Goal: Information Seeking & Learning: Learn about a topic

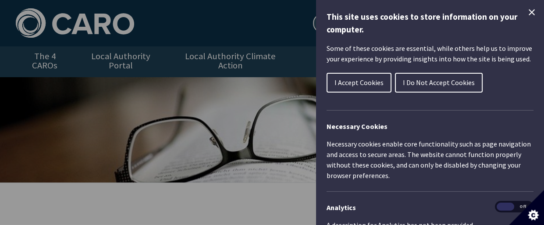
click at [370, 86] on span "I Accept Cookies" at bounding box center [359, 82] width 49 height 9
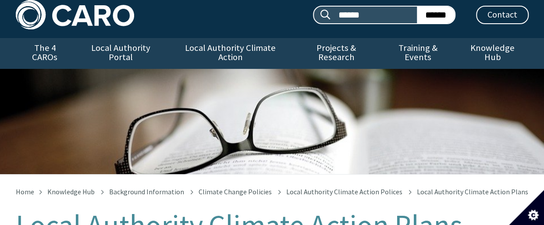
scroll to position [140, 0]
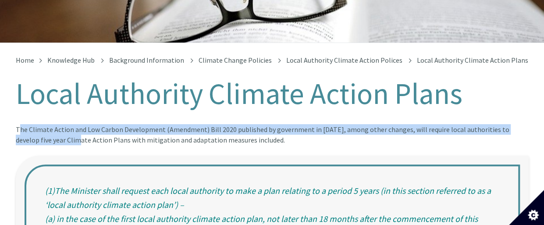
drag, startPoint x: 18, startPoint y: 121, endPoint x: 63, endPoint y: 125, distance: 45.9
click at [63, 125] on div "The Climate Action and Low Carbon Development (Amendment) Bill 2020 published b…" at bounding box center [272, 134] width 513 height 21
click at [18, 124] on div "The Climate Action and Low Carbon Development (Amendment) Bill 2020 published b…" at bounding box center [272, 134] width 513 height 21
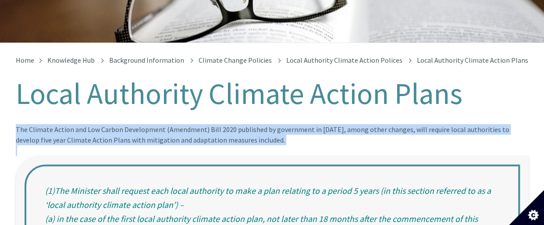
drag, startPoint x: 17, startPoint y: 120, endPoint x: 311, endPoint y: 137, distance: 294.4
copy article "The Climate Action and Low Carbon Development (Amendment) Bill 2020 published b…"
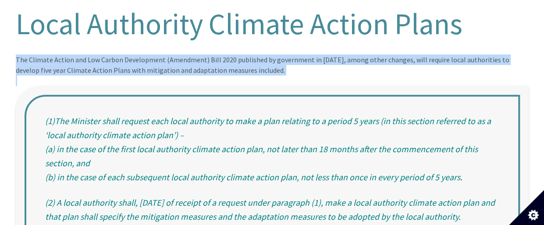
scroll to position [228, 0]
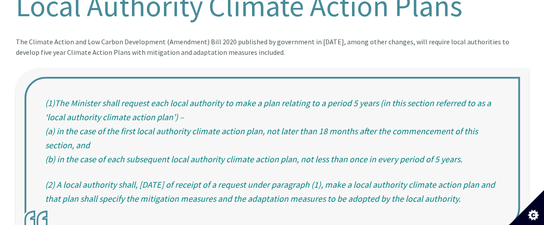
click at [47, 93] on blockquote "(1)The Minister shall request each local authority to make a plan relating to a…" at bounding box center [272, 153] width 513 height 170
drag, startPoint x: 47, startPoint y: 95, endPoint x: 93, endPoint y: 132, distance: 58.3
click at [93, 132] on blockquote "(1)The Minister shall request each local authority to make a plan relating to a…" at bounding box center [272, 153] width 513 height 170
click at [60, 96] on blockquote "(1)The Minister shall request each local authority to make a plan relating to a…" at bounding box center [272, 153] width 513 height 170
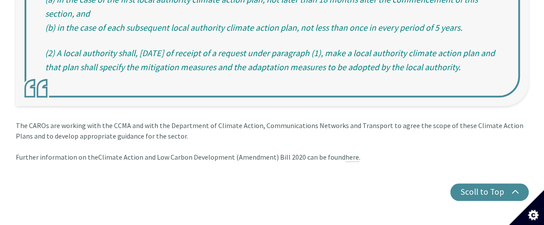
scroll to position [315, 0]
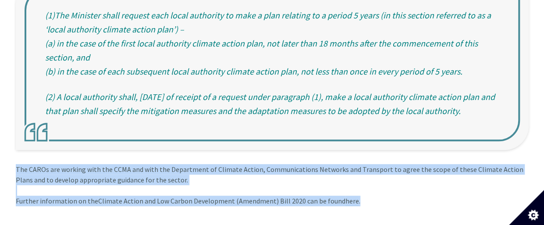
drag, startPoint x: 371, startPoint y: 192, endPoint x: 14, endPoint y: 156, distance: 357.9
click at [14, 156] on div "Home Knowledge Hub Background Information Climate Change Policies Local Authori…" at bounding box center [272, 63] width 526 height 364
copy div "The CAROs are working with the CCMA and with the Department of Climate Action, …"
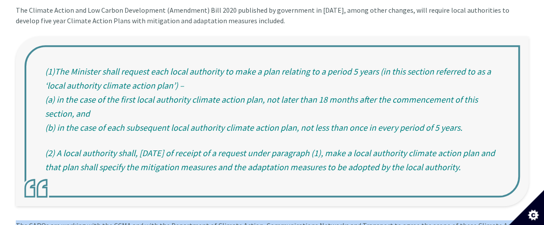
scroll to position [271, 0]
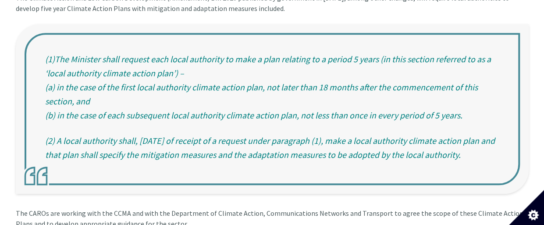
drag, startPoint x: 251, startPoint y: 109, endPoint x: 182, endPoint y: 109, distance: 69.7
click at [182, 109] on blockquote "(1)The Minister shall request each local authority to make a plan relating to a…" at bounding box center [272, 109] width 513 height 170
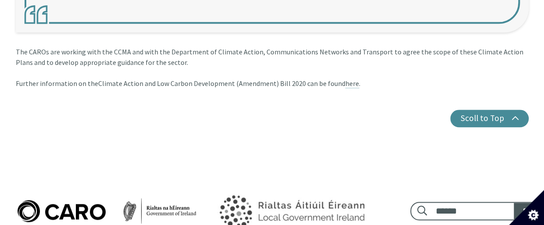
scroll to position [447, 0]
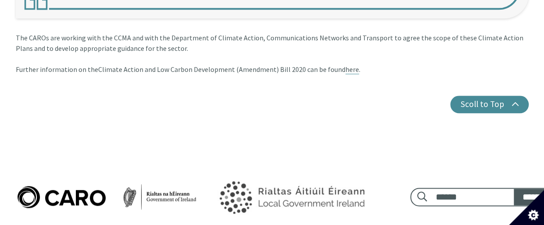
click at [346, 65] on link "here" at bounding box center [353, 69] width 14 height 9
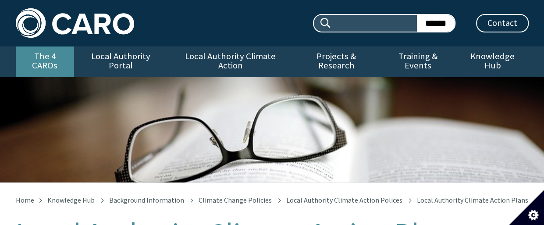
click at [36, 54] on link "The 4 CAROs" at bounding box center [45, 61] width 58 height 31
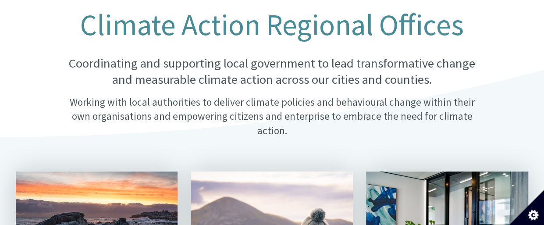
scroll to position [219, 0]
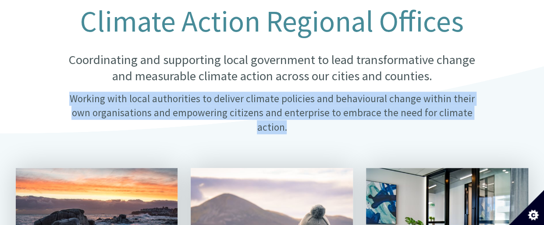
drag, startPoint x: 472, startPoint y: 105, endPoint x: 66, endPoint y: 87, distance: 407.0
click at [66, 92] on p "Working with local authorities to deliver climate policies and behavioural chan…" at bounding box center [271, 113] width 425 height 43
copy p "Working with local authorities to deliver climate policies and behavioural chan…"
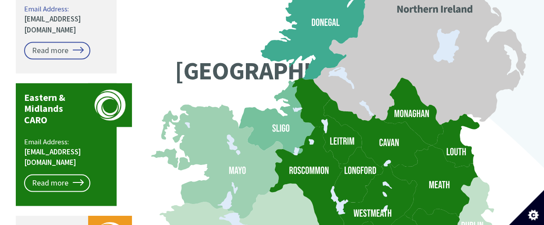
scroll to position [789, 0]
